Goal: Find contact information: Find contact information

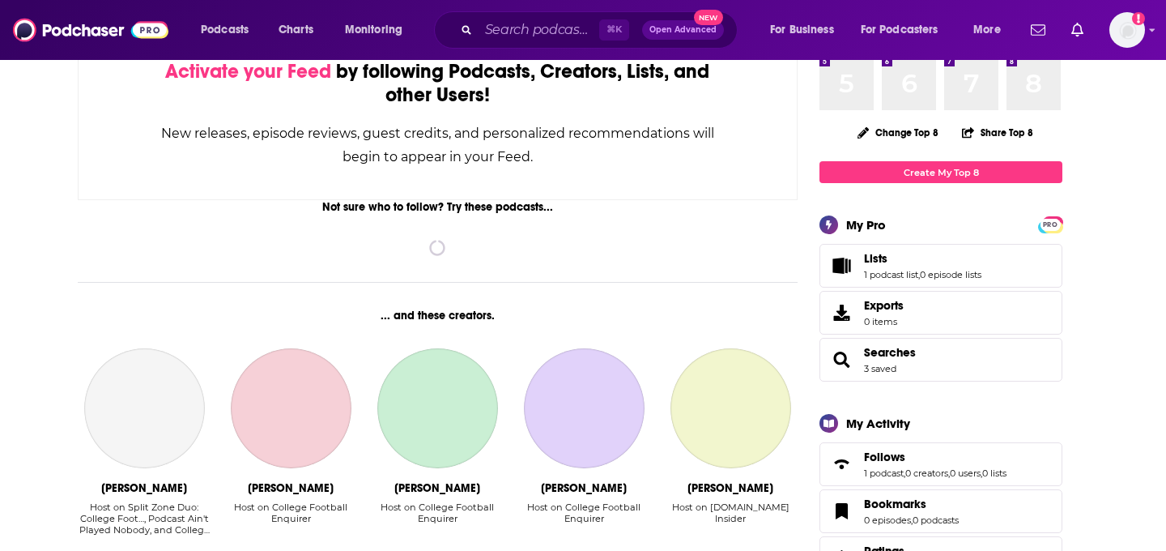
scroll to position [139, 0]
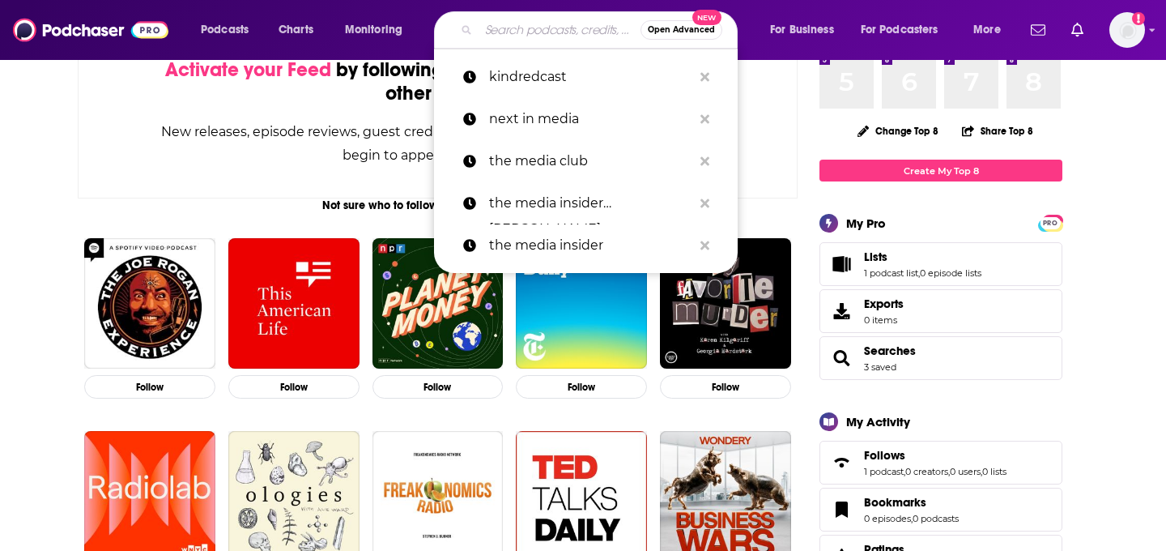
click at [496, 28] on input "Search podcasts, credits, & more..." at bounding box center [560, 30] width 162 height 26
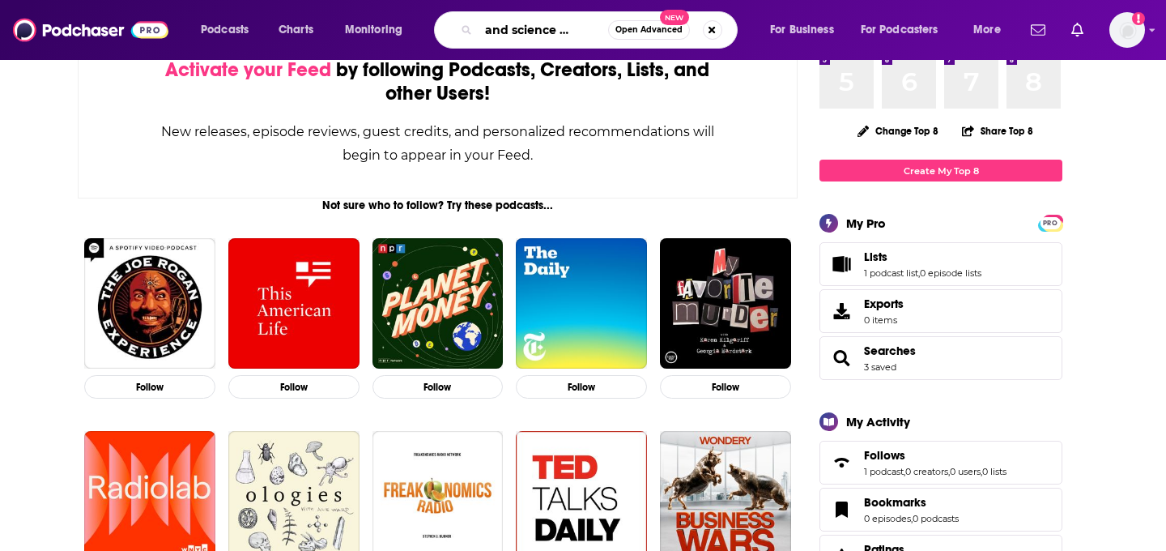
scroll to position [0, 40]
type input "soul and science with [PERSON_NAME]"
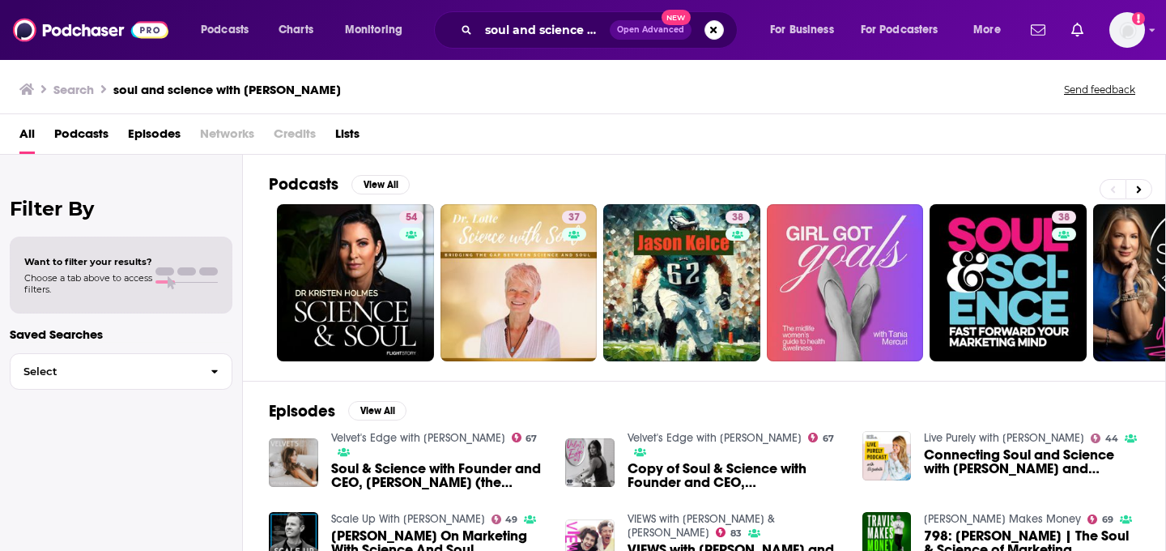
click at [466, 469] on span "Soul & Science with Founder and CEO, [PERSON_NAME] (the Velvet)" at bounding box center [438, 476] width 215 height 28
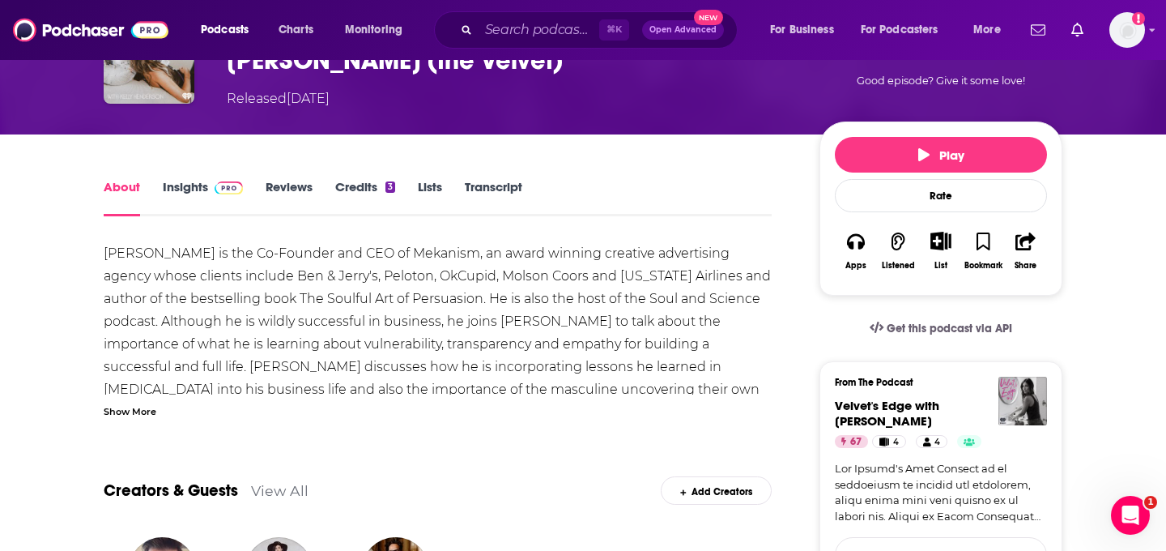
scroll to position [74, 0]
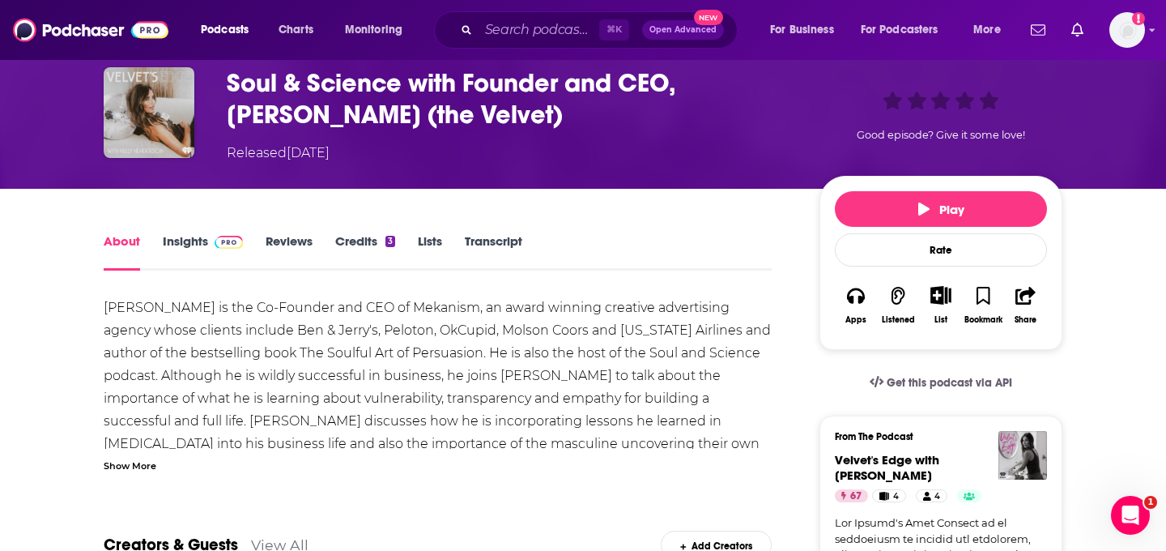
click at [197, 257] on link "Insights" at bounding box center [203, 251] width 80 height 37
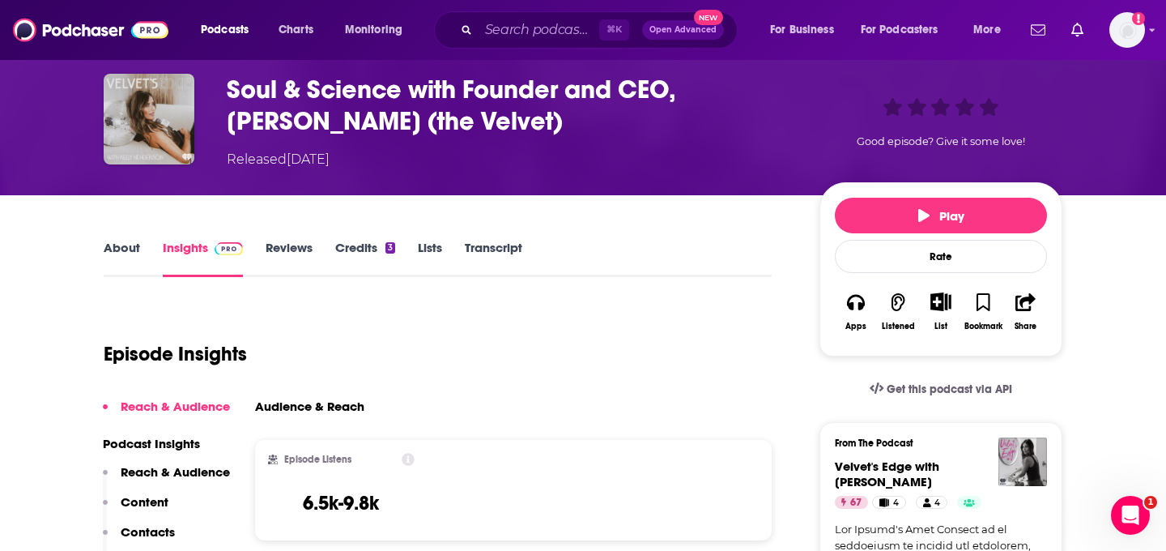
scroll to position [152, 0]
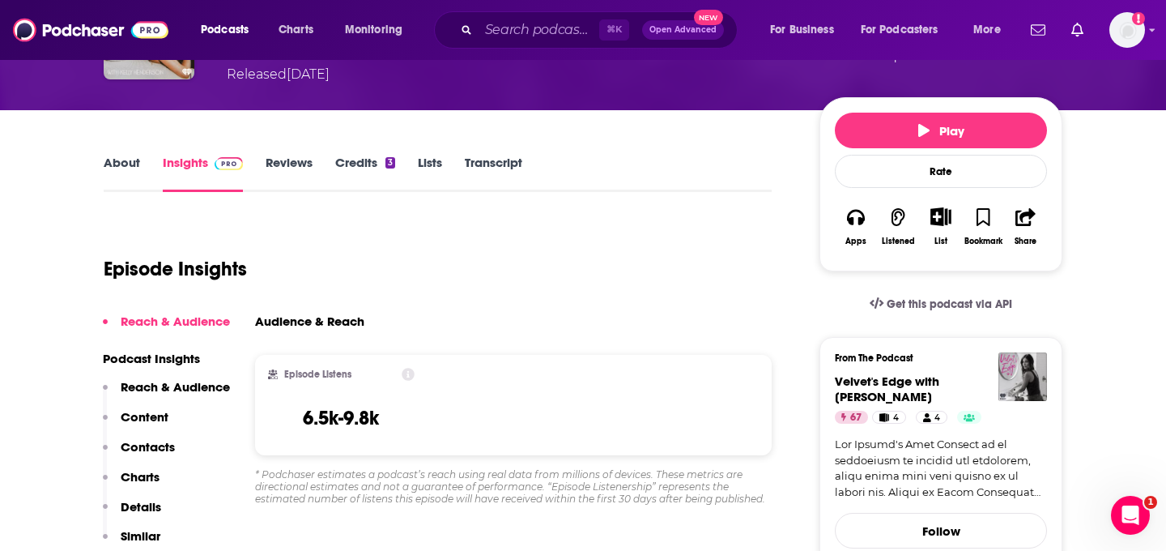
click at [151, 445] on p "Contacts" at bounding box center [148, 446] width 54 height 15
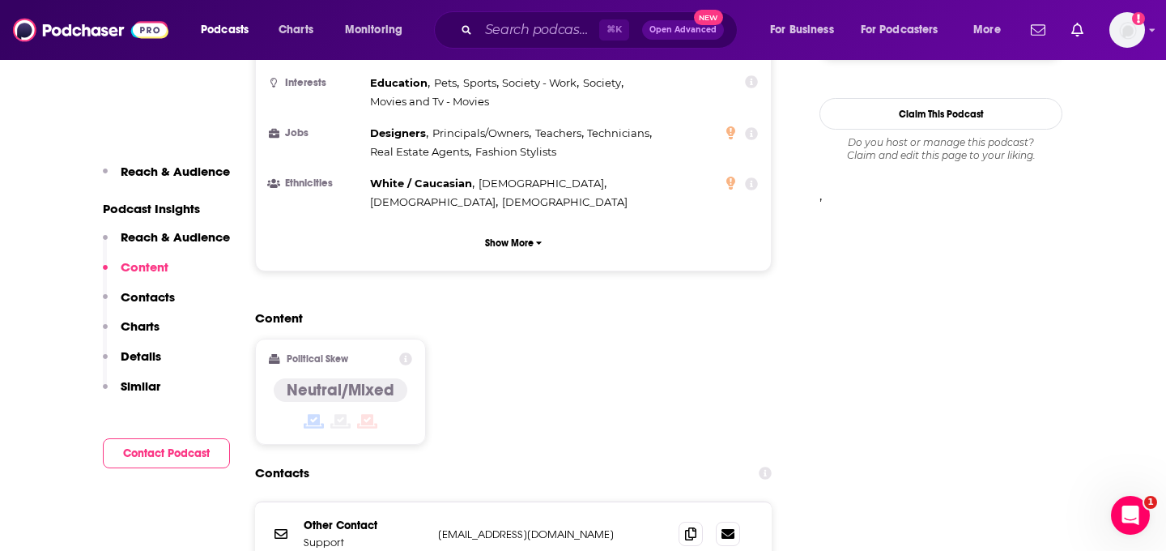
scroll to position [1356, 0]
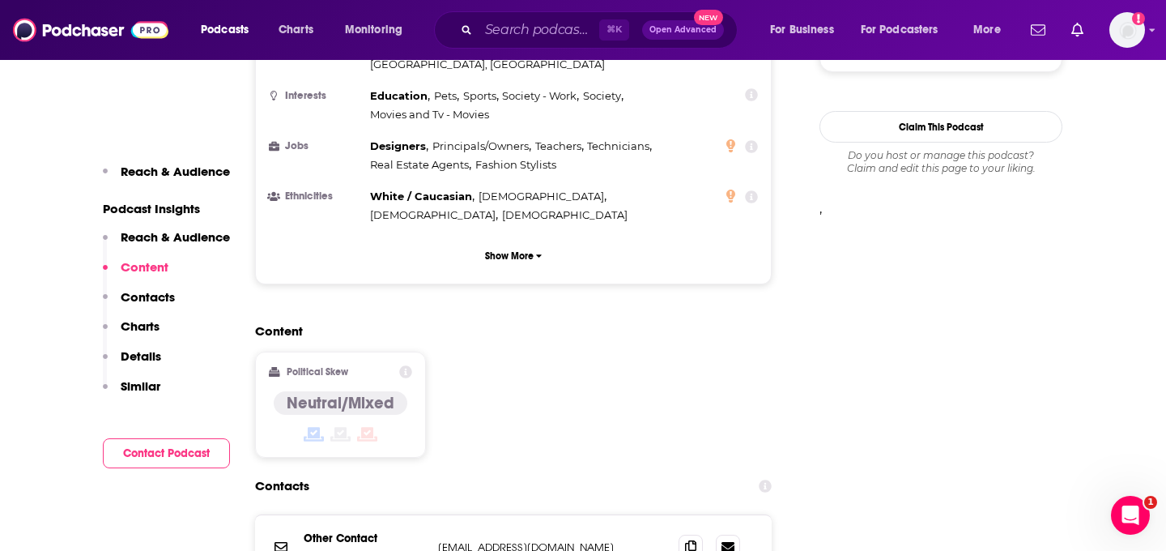
click at [509, 540] on p "[EMAIL_ADDRESS][DOMAIN_NAME]" at bounding box center [545, 547] width 215 height 14
copy div "[EMAIL_ADDRESS][DOMAIN_NAME] [EMAIL_ADDRESS][DOMAIN_NAME]"
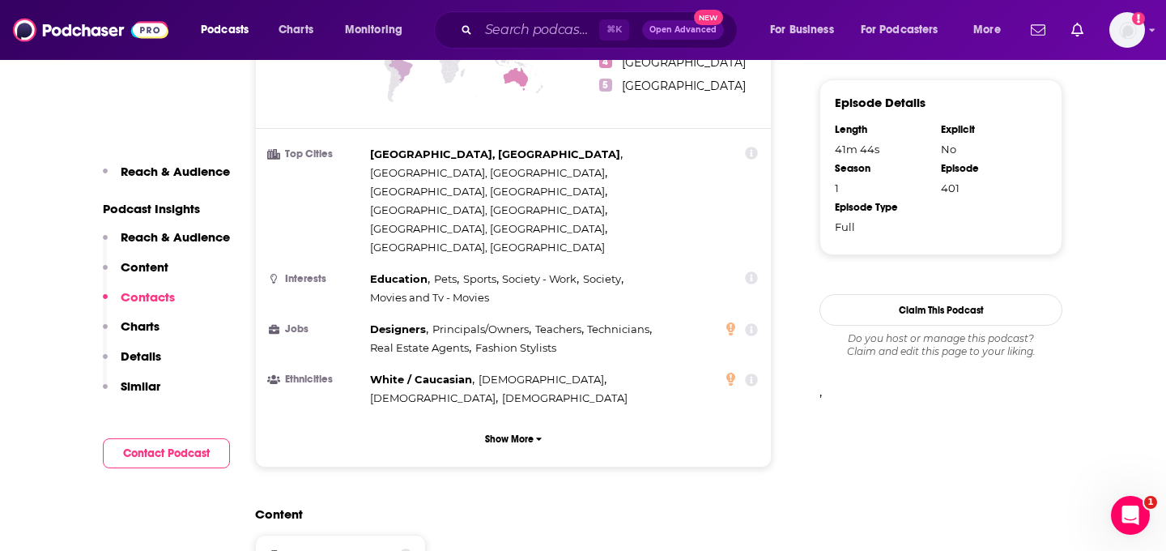
scroll to position [1082, 0]
